Goal: Find specific page/section: Find specific page/section

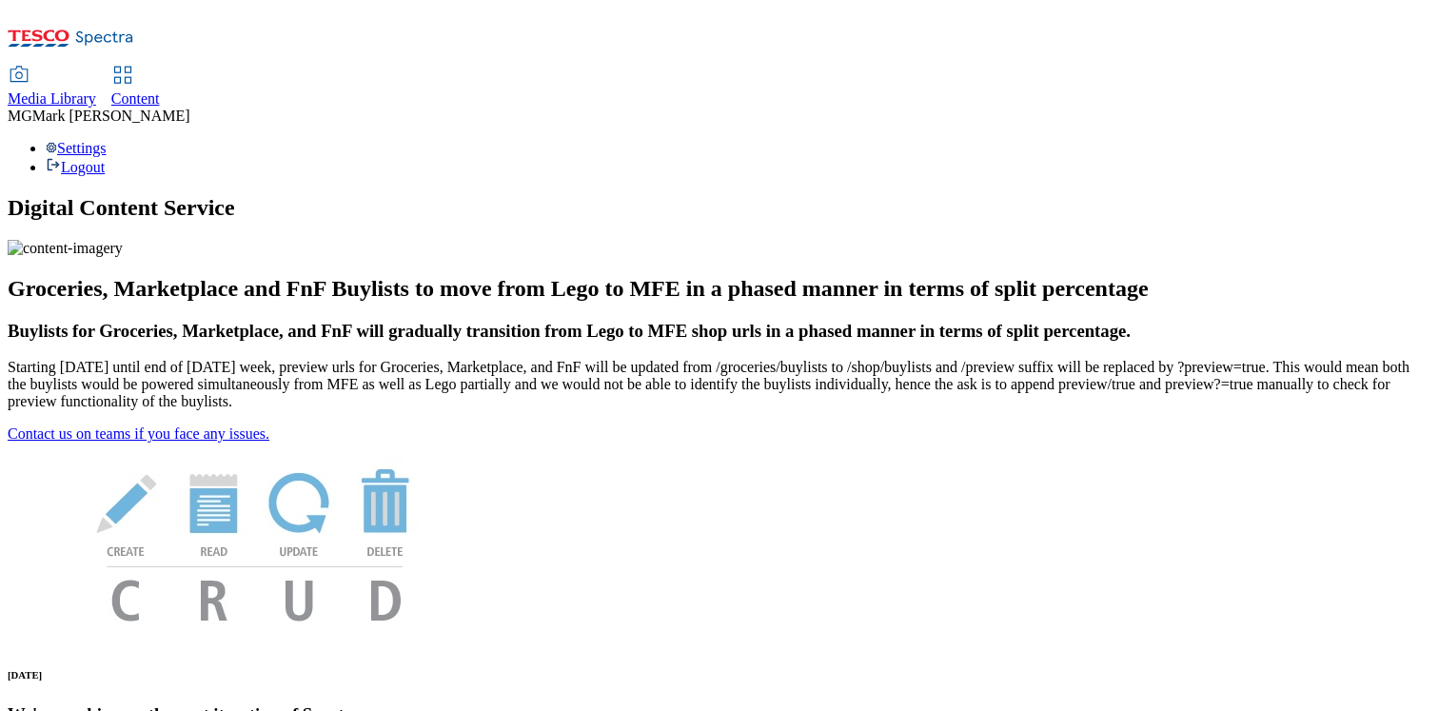
click at [160, 90] on span "Content" at bounding box center [135, 98] width 49 height 16
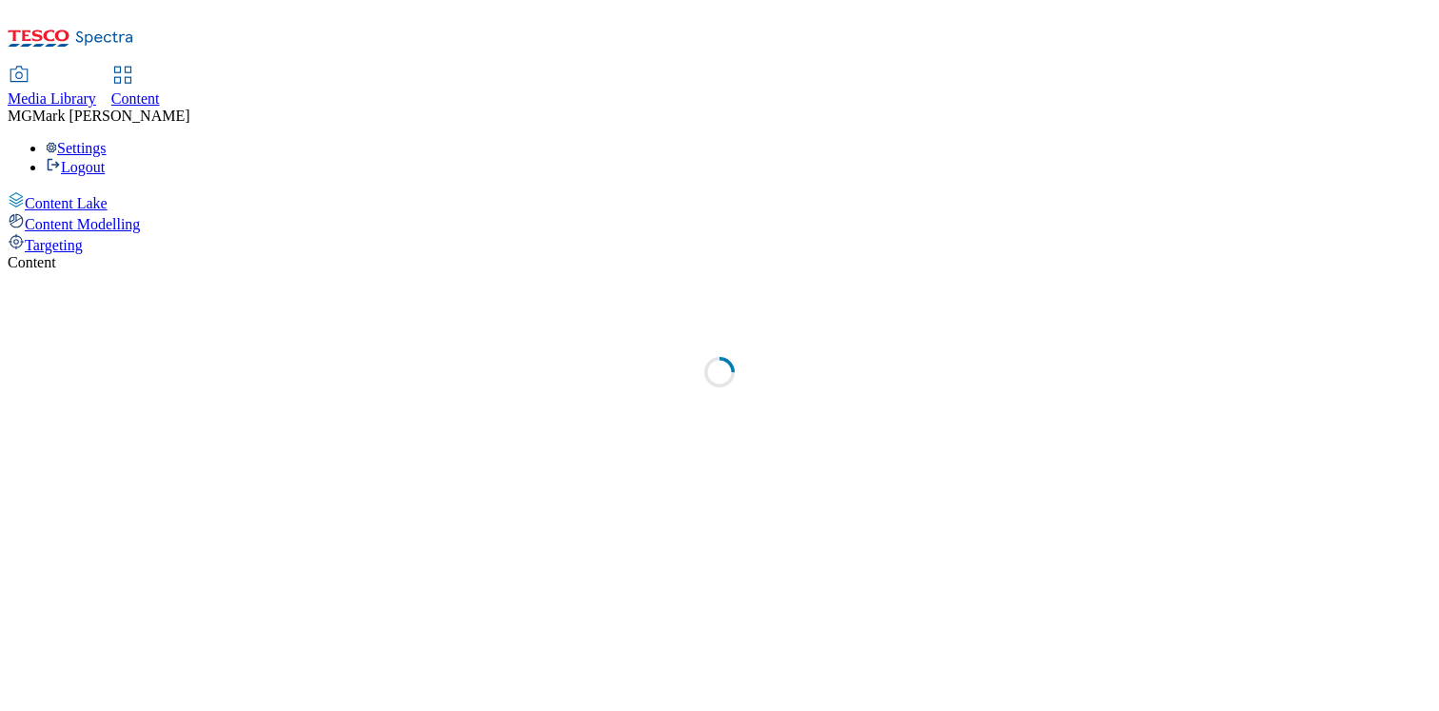
select select "flare-dotcom-sk"
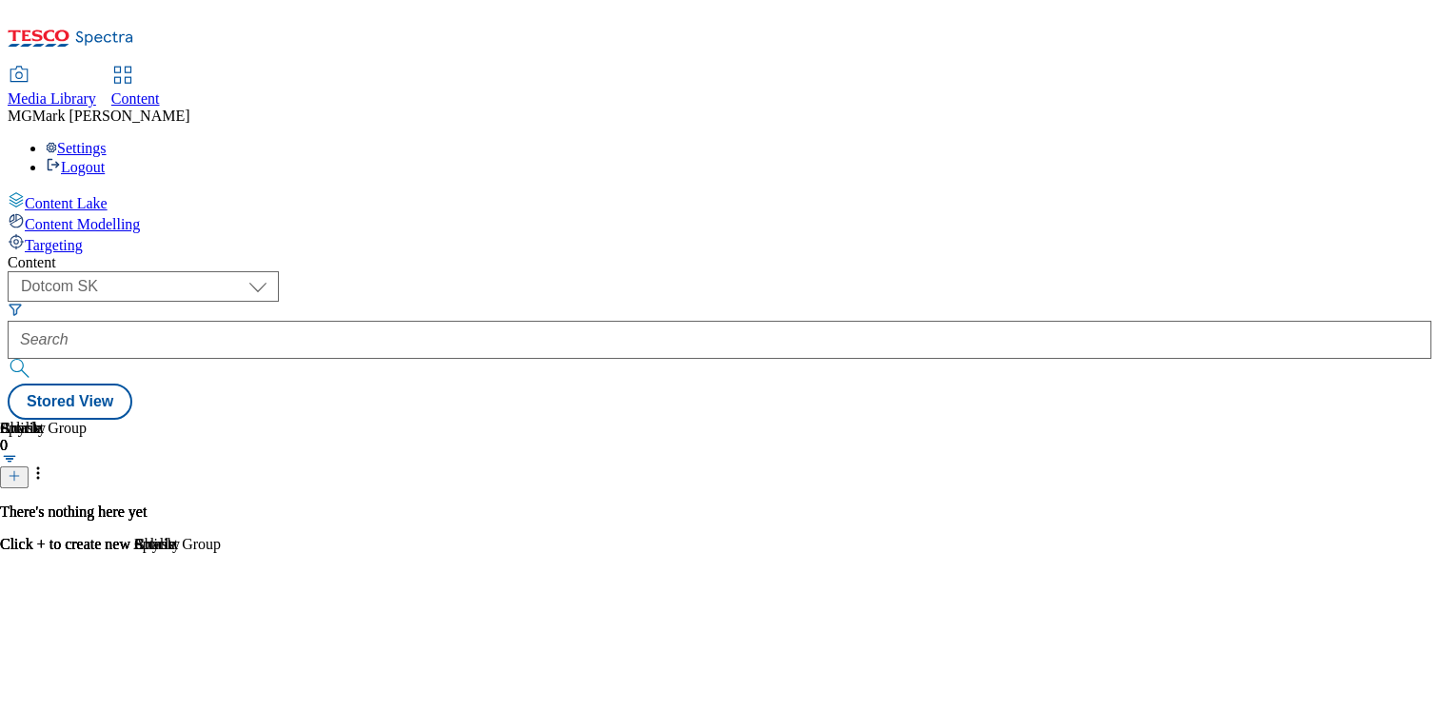
click at [96, 90] on div "Media Library" at bounding box center [52, 98] width 89 height 17
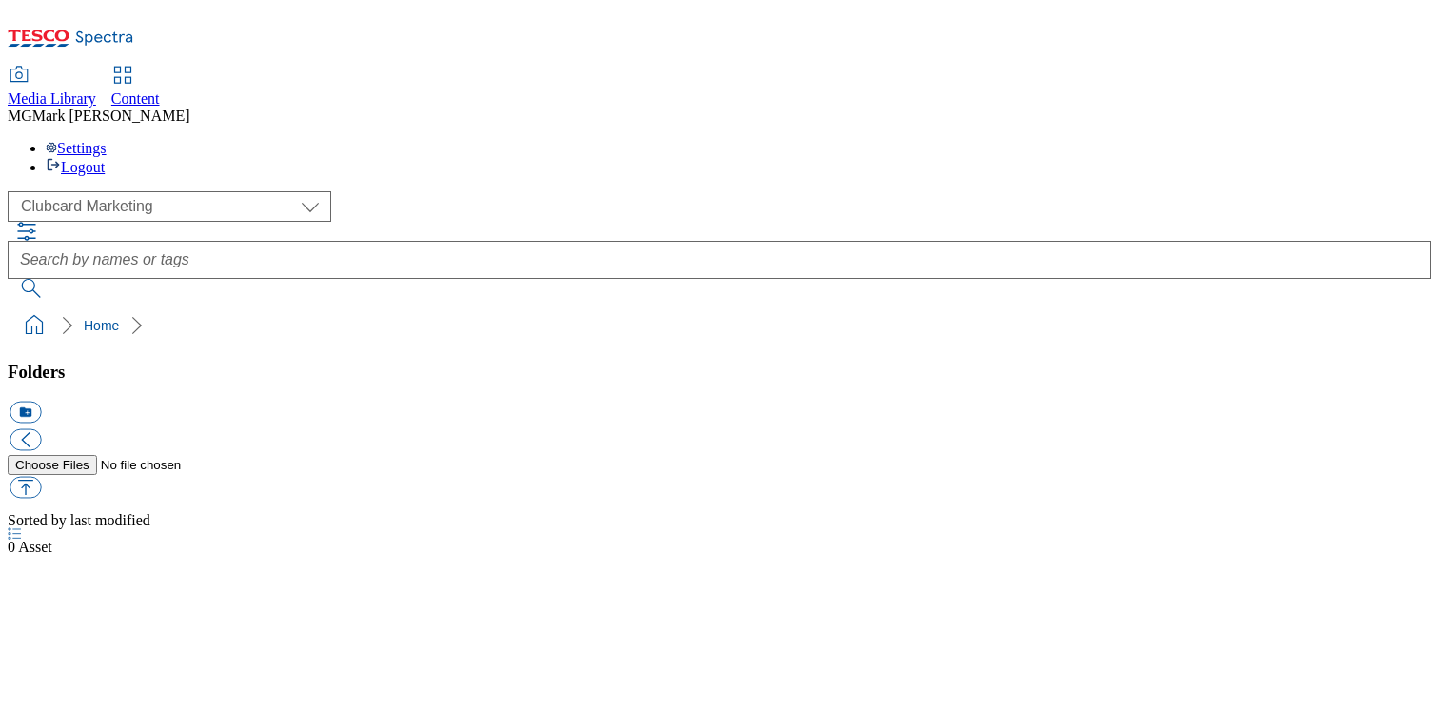
scroll to position [1, 0]
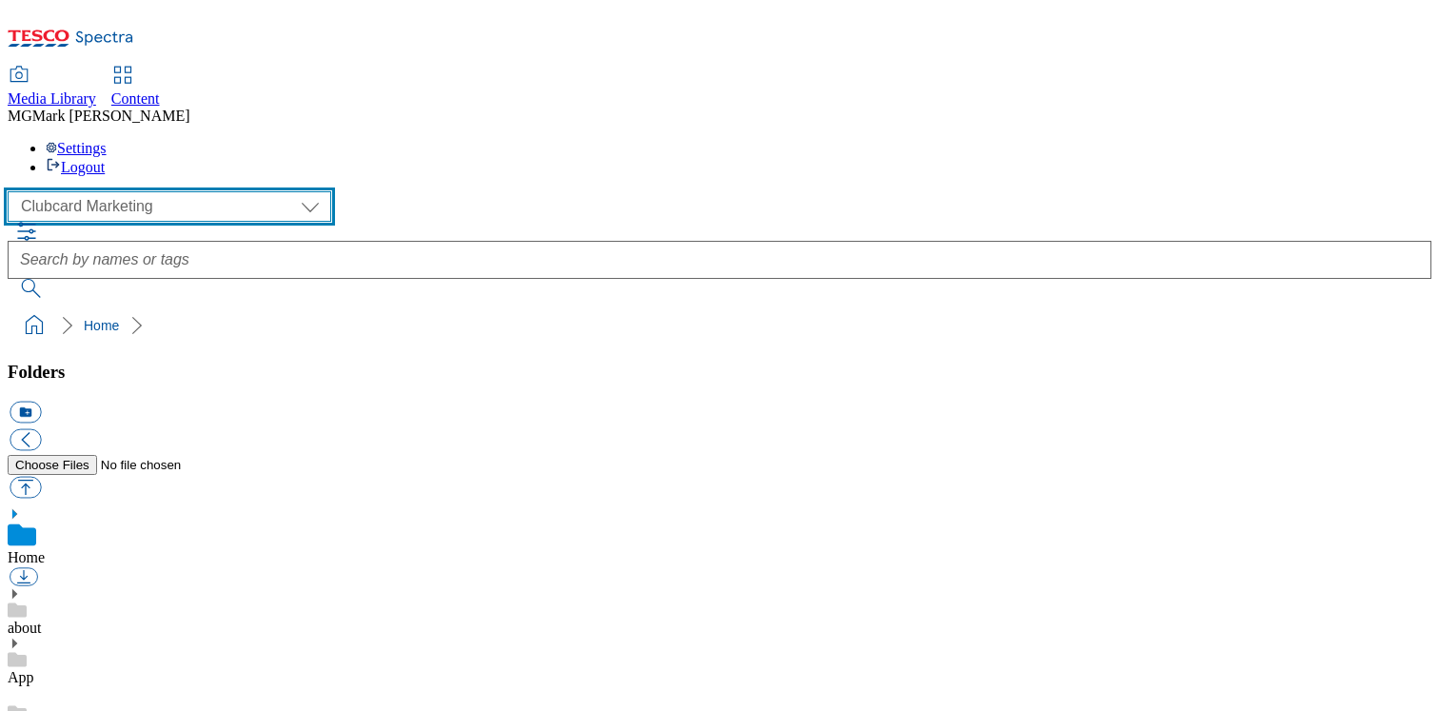
click at [169, 191] on select "Clubcard Marketing Dotcom UK FnF Stores GHS Marketing [GEOGRAPHIC_DATA] GHS Pro…" at bounding box center [170, 206] width 324 height 30
click at [13, 191] on select "Clubcard Marketing Dotcom UK FnF Stores GHS Marketing [GEOGRAPHIC_DATA] GHS Pro…" at bounding box center [170, 206] width 324 height 30
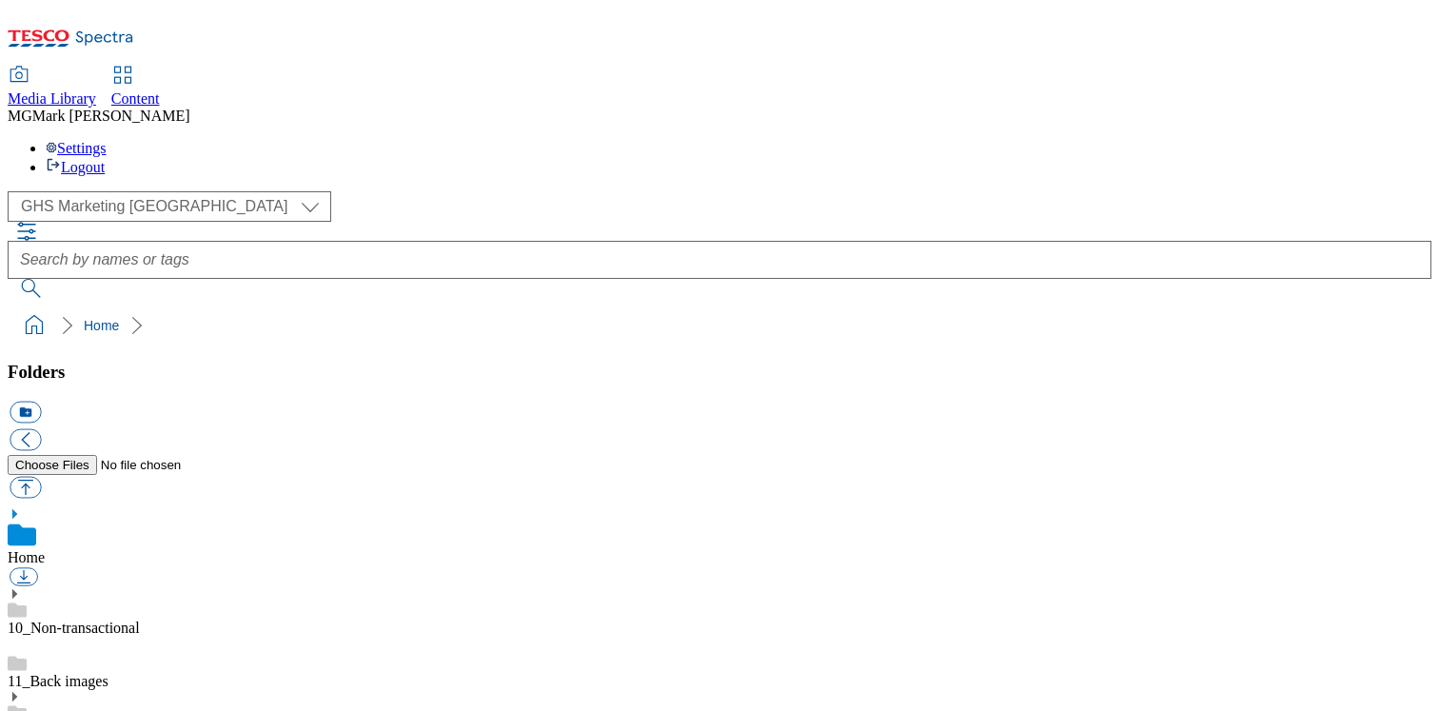
scroll to position [1710, 0]
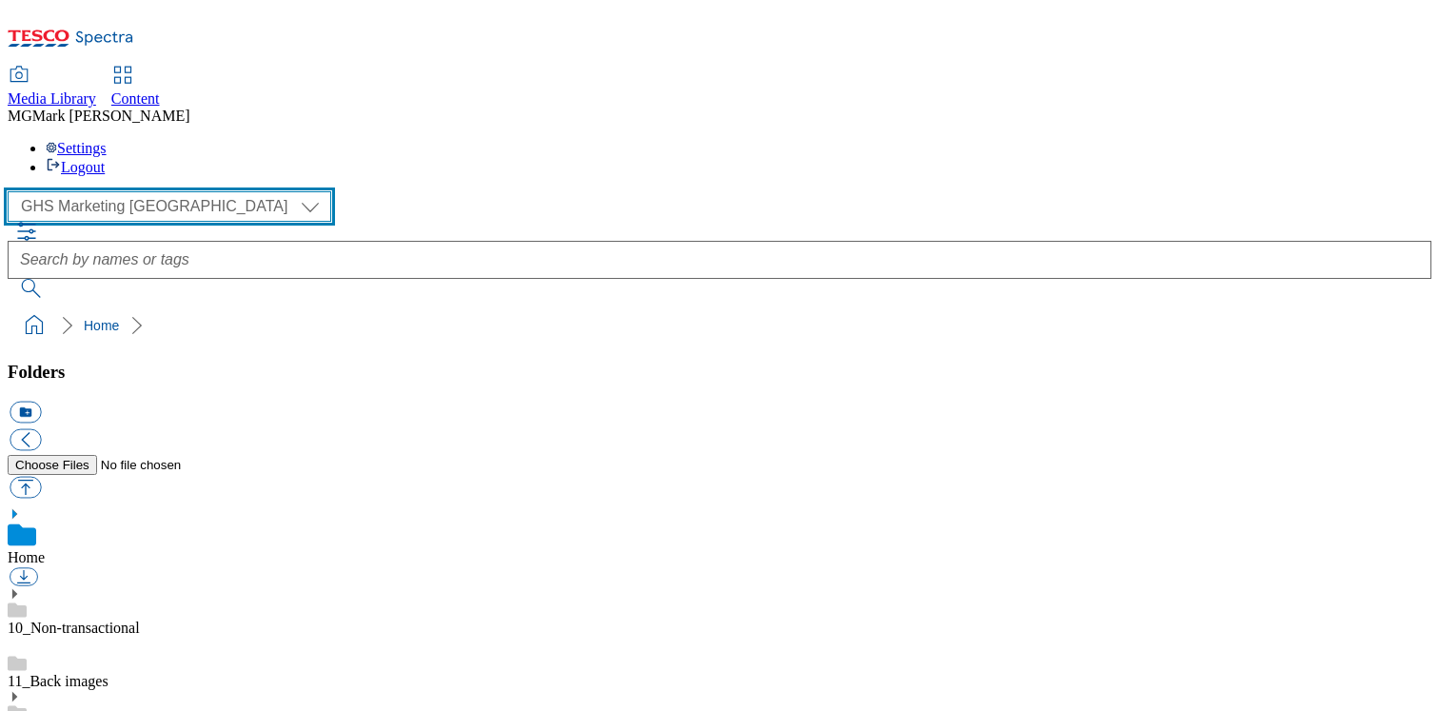
click at [151, 191] on select "Clubcard Marketing Dotcom UK FnF Stores GHS Marketing [GEOGRAPHIC_DATA] GHS Pro…" at bounding box center [170, 206] width 324 height 30
click at [13, 191] on select "Clubcard Marketing Dotcom UK FnF Stores GHS Marketing [GEOGRAPHIC_DATA] GHS Pro…" at bounding box center [170, 206] width 324 height 30
click at [145, 191] on select "Clubcard Marketing Dotcom UK FnF Stores GHS Marketing [GEOGRAPHIC_DATA] GHS Pro…" at bounding box center [170, 206] width 324 height 30
click at [13, 191] on select "Clubcard Marketing Dotcom UK FnF Stores GHS Marketing [GEOGRAPHIC_DATA] GHS Pro…" at bounding box center [170, 206] width 324 height 30
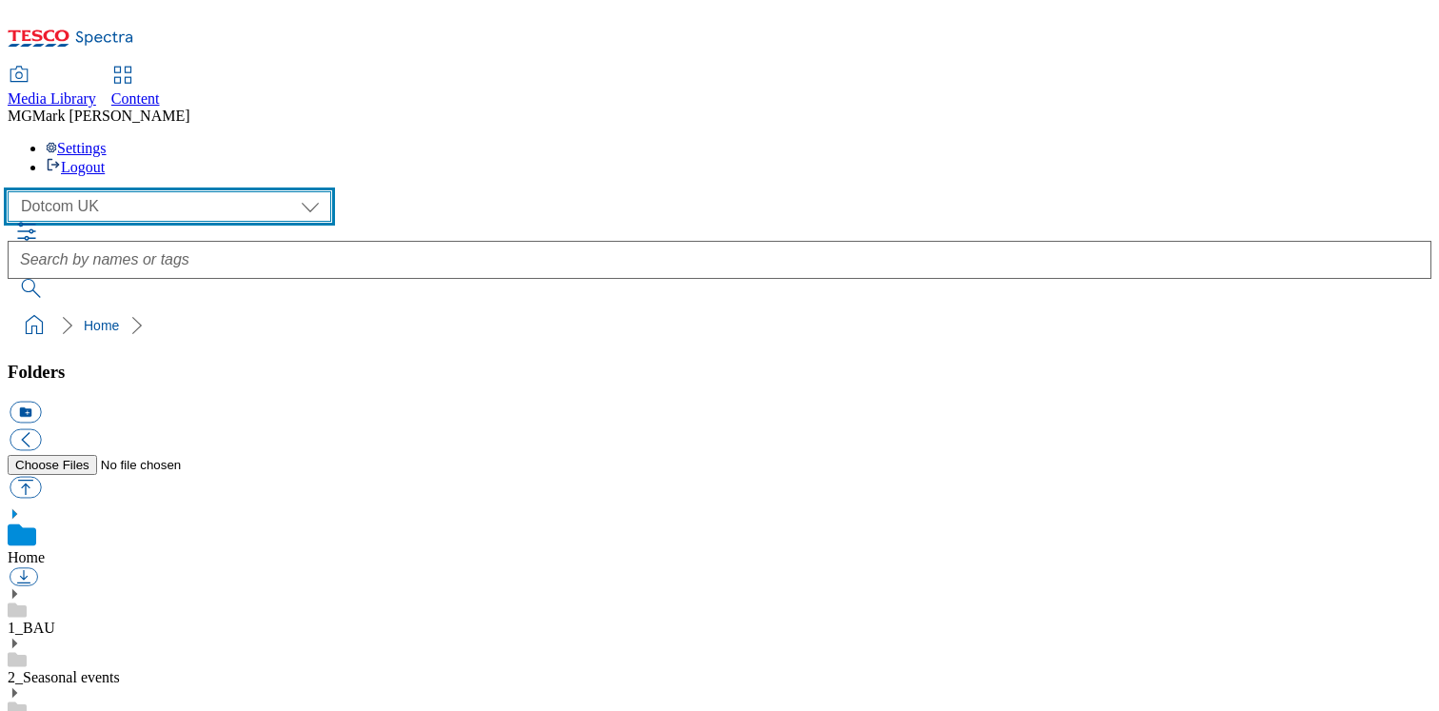
scroll to position [1651, 0]
click at [184, 191] on select "Clubcard Marketing Dotcom UK FnF Stores GHS Marketing [GEOGRAPHIC_DATA] GHS Pro…" at bounding box center [170, 206] width 324 height 30
click at [13, 191] on select "Clubcard Marketing Dotcom UK FnF Stores GHS Marketing [GEOGRAPHIC_DATA] GHS Pro…" at bounding box center [170, 206] width 324 height 30
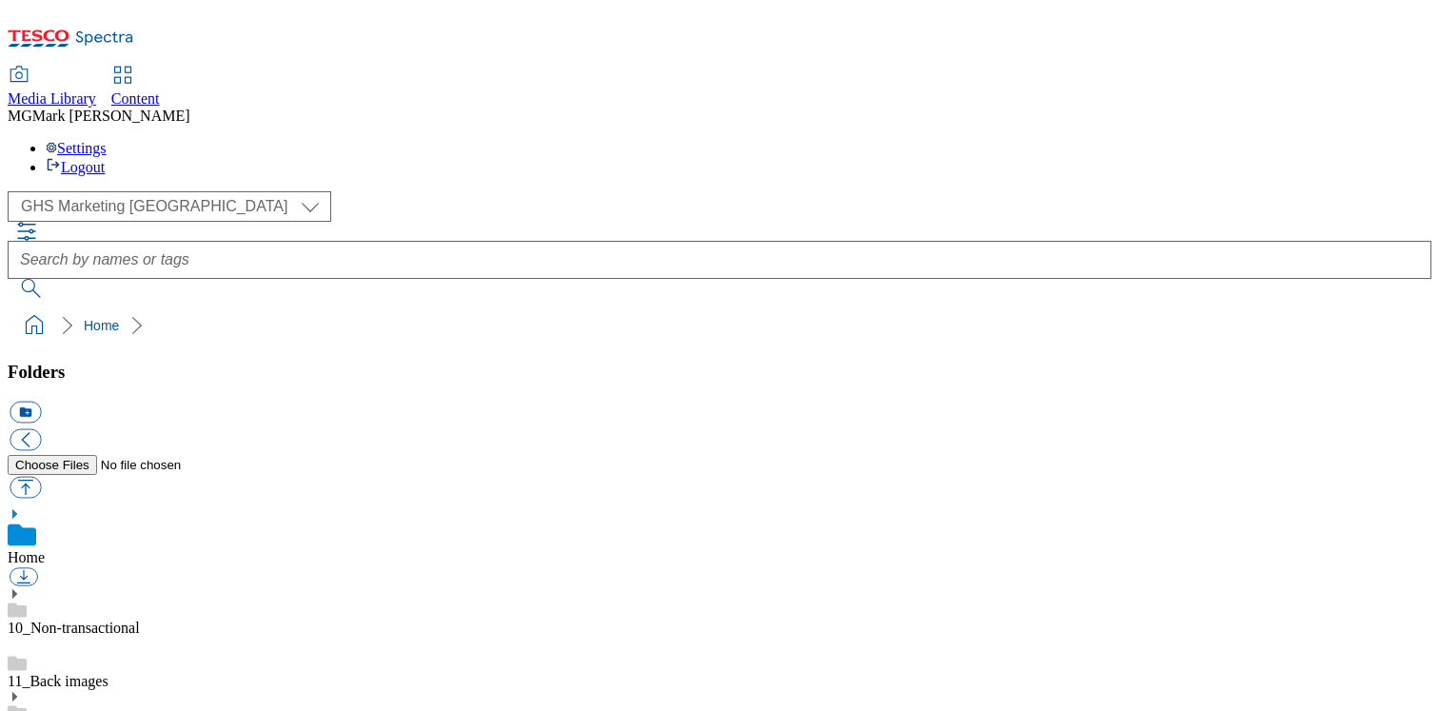
scroll to position [1710, 0]
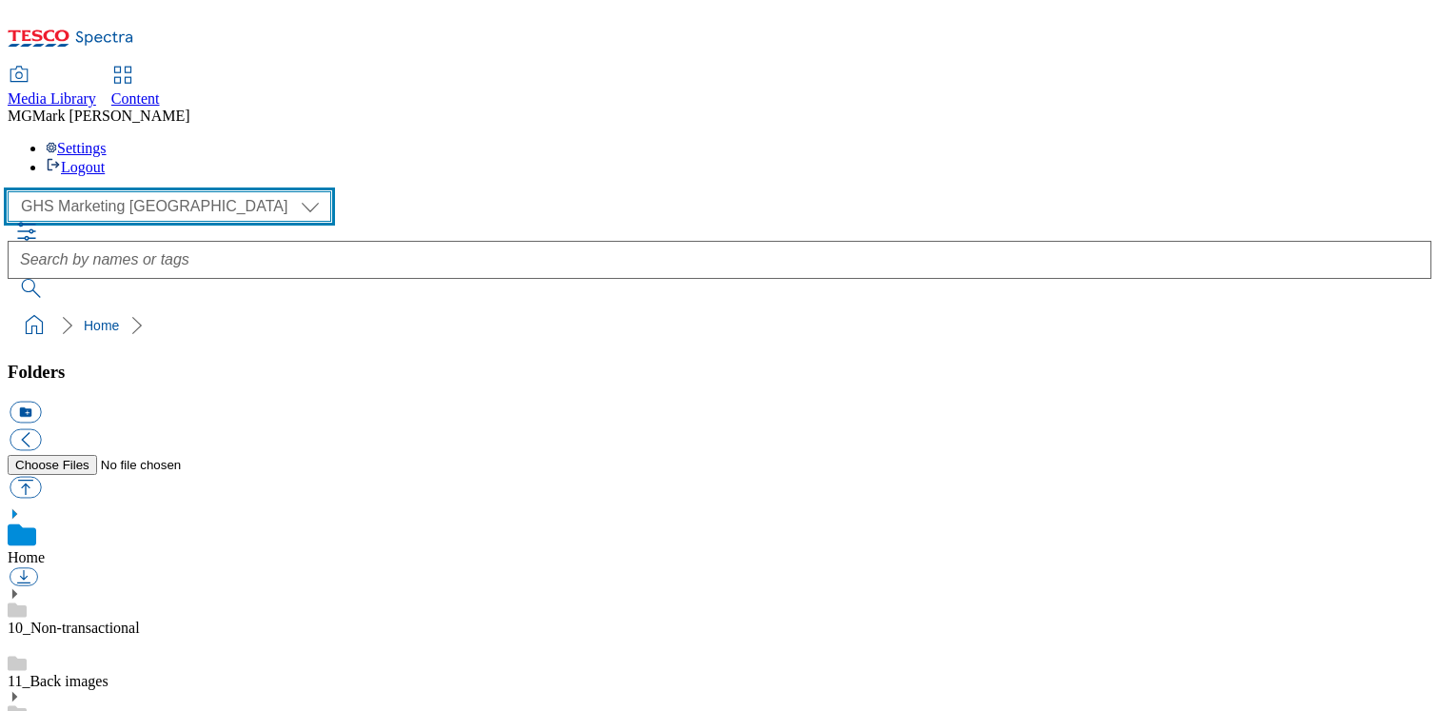
click at [118, 191] on select "Clubcard Marketing Dotcom UK FnF Stores GHS Marketing [GEOGRAPHIC_DATA] GHS Pro…" at bounding box center [170, 206] width 324 height 30
click at [13, 191] on select "Clubcard Marketing Dotcom UK FnF Stores GHS Marketing [GEOGRAPHIC_DATA] GHS Pro…" at bounding box center [170, 206] width 324 height 30
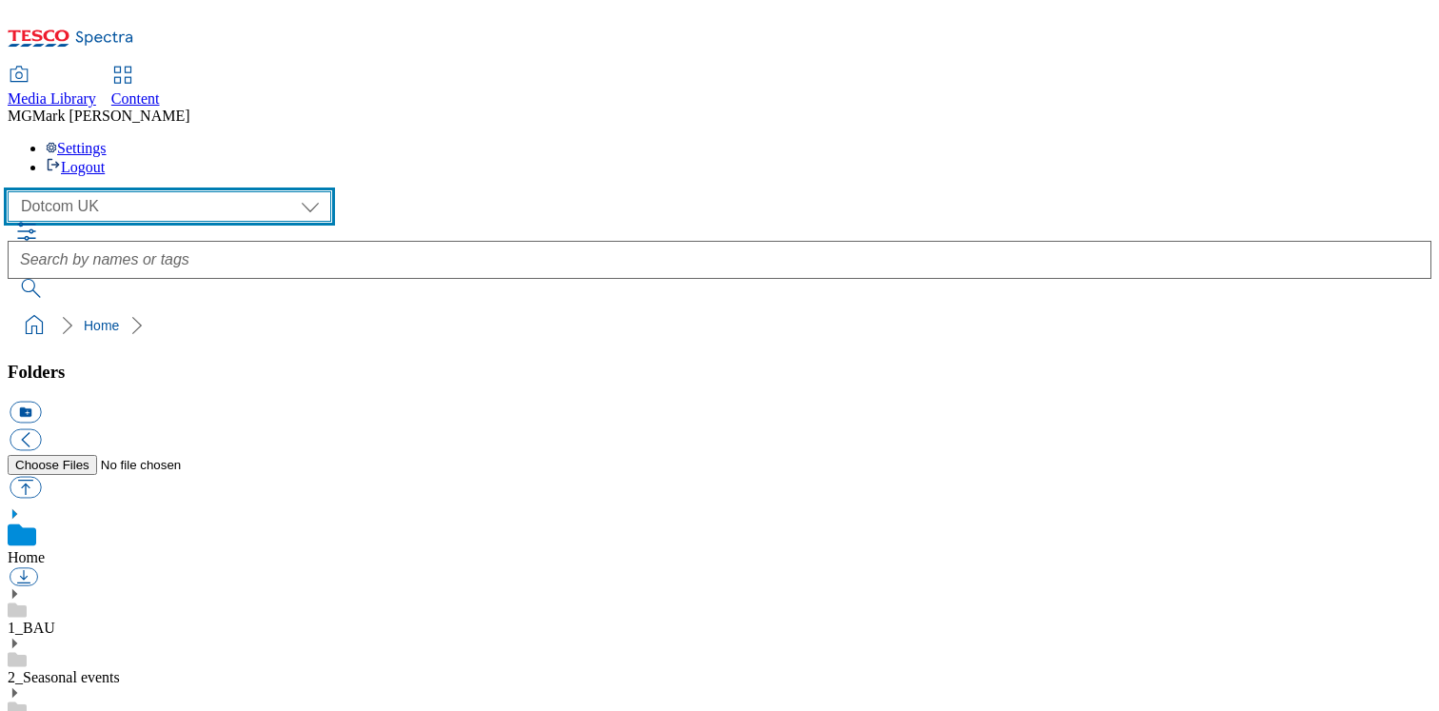
click at [169, 191] on select "Clubcard Marketing Dotcom UK FnF Stores GHS Marketing [GEOGRAPHIC_DATA] GHS Pro…" at bounding box center [170, 206] width 324 height 30
click at [13, 191] on select "Clubcard Marketing Dotcom UK FnF Stores GHS Marketing [GEOGRAPHIC_DATA] GHS Pro…" at bounding box center [170, 206] width 324 height 30
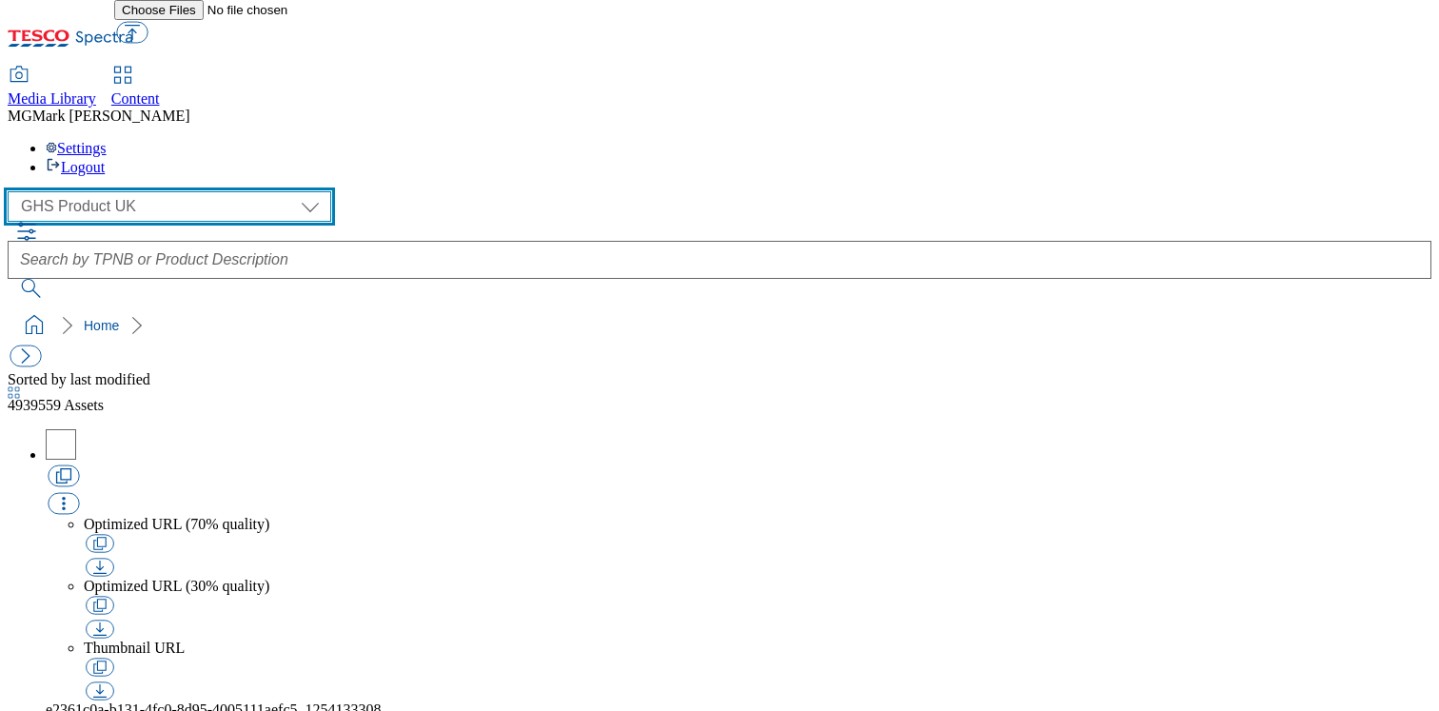
click at [142, 191] on select "Clubcard Marketing Dotcom UK FnF Stores GHS Marketing [GEOGRAPHIC_DATA] GHS Pro…" at bounding box center [170, 206] width 324 height 30
select select "flare-ghs-mktg"
click at [13, 191] on select "Clubcard Marketing Dotcom UK FnF Stores GHS Marketing [GEOGRAPHIC_DATA] GHS Pro…" at bounding box center [170, 206] width 324 height 30
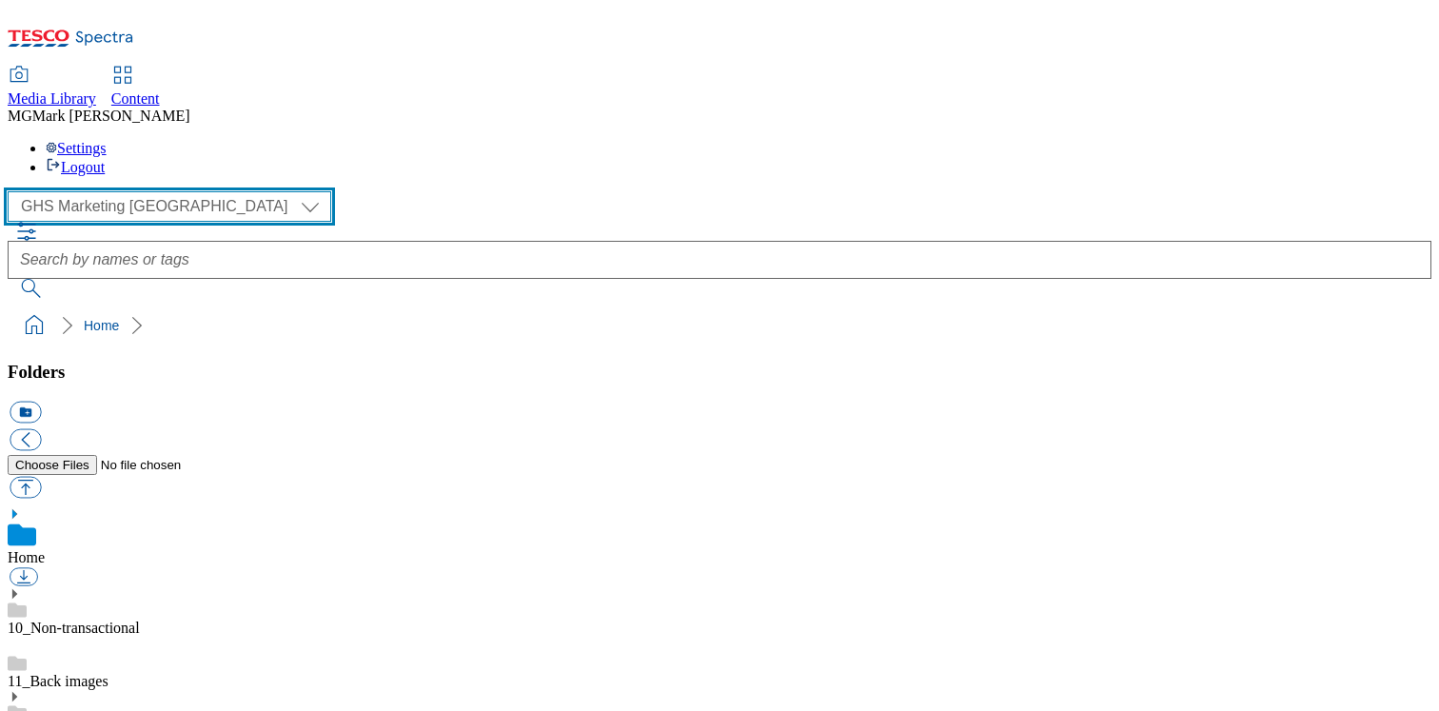
scroll to position [3, 0]
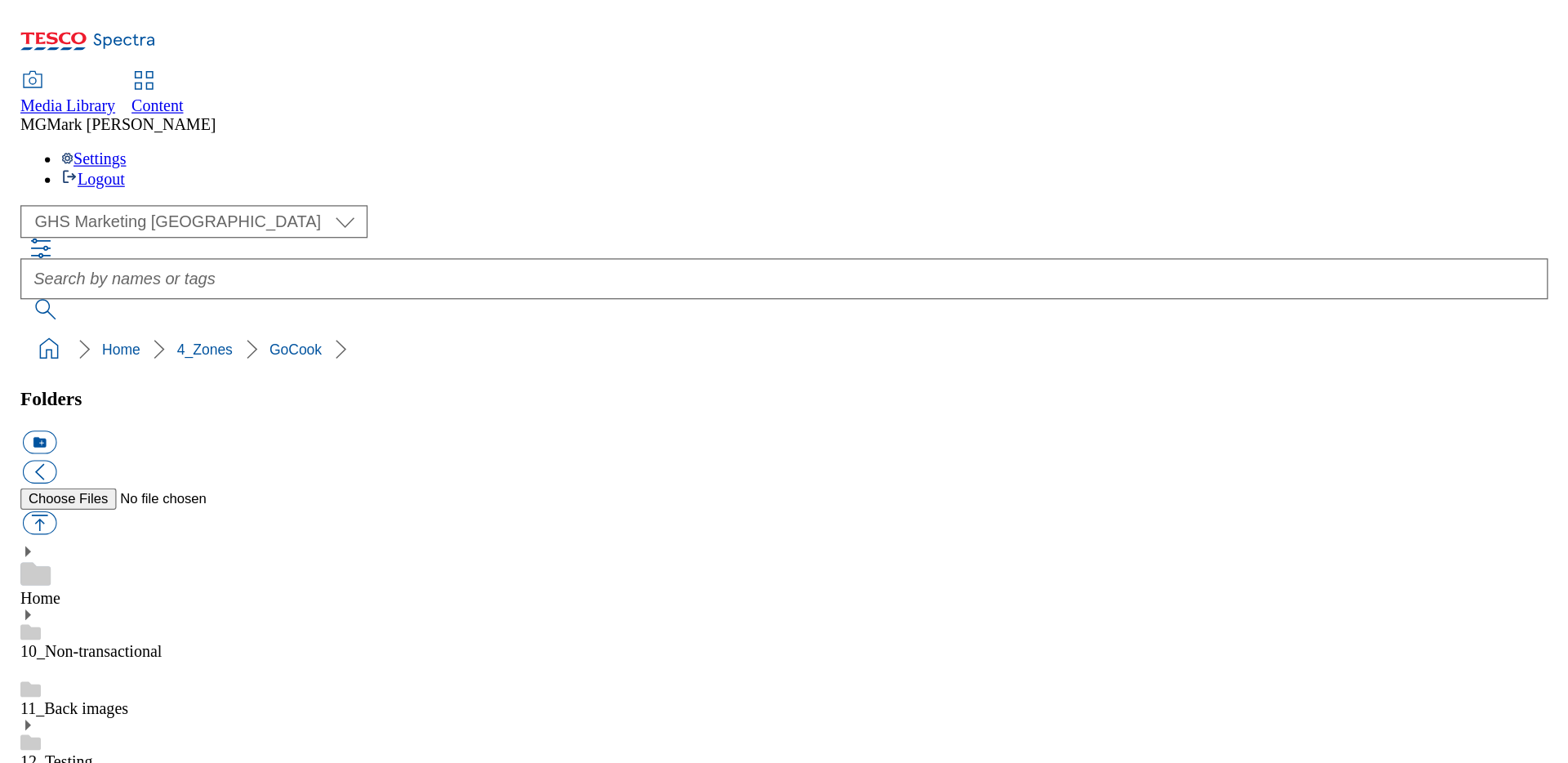
scroll to position [254, 0]
